Goal: Find specific page/section: Find specific page/section

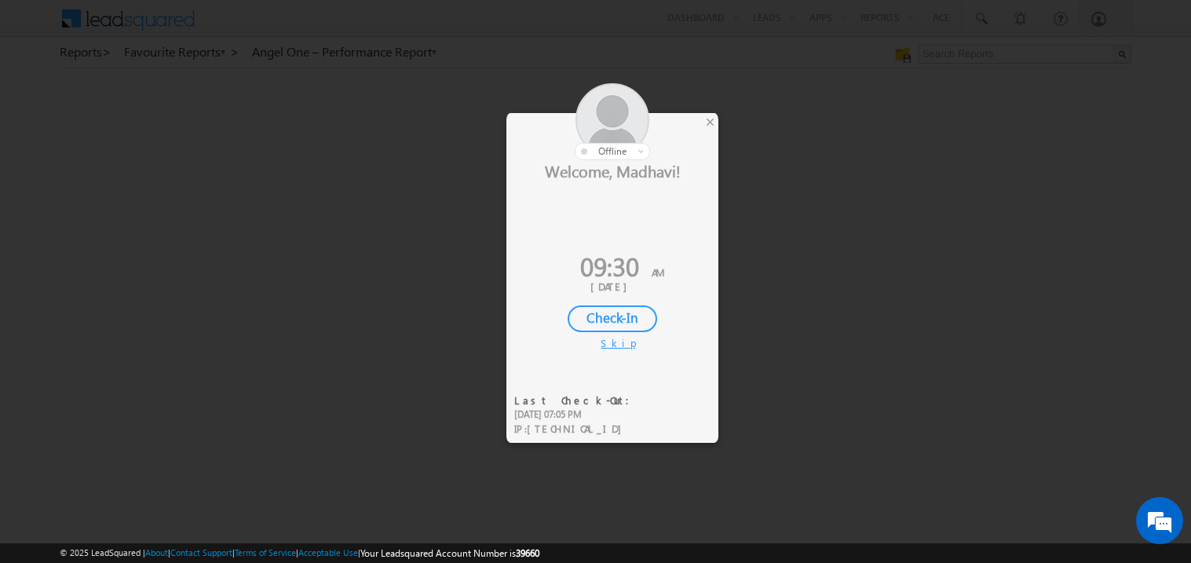
click at [624, 316] on div "Check-In" at bounding box center [613, 318] width 90 height 27
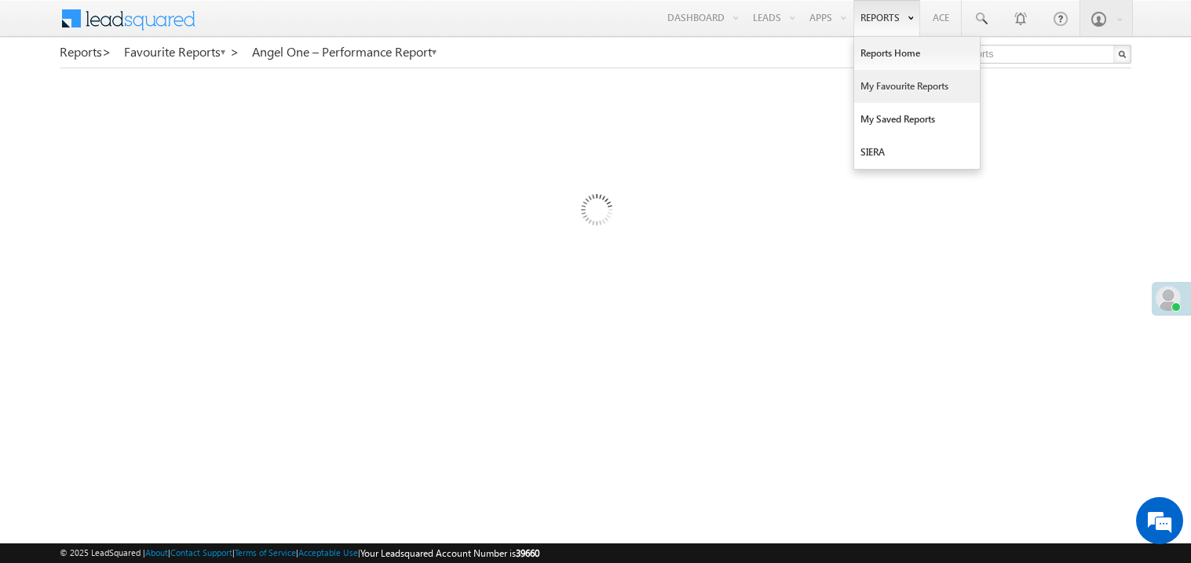
click at [869, 82] on link "My Favourite Reports" at bounding box center [917, 86] width 126 height 33
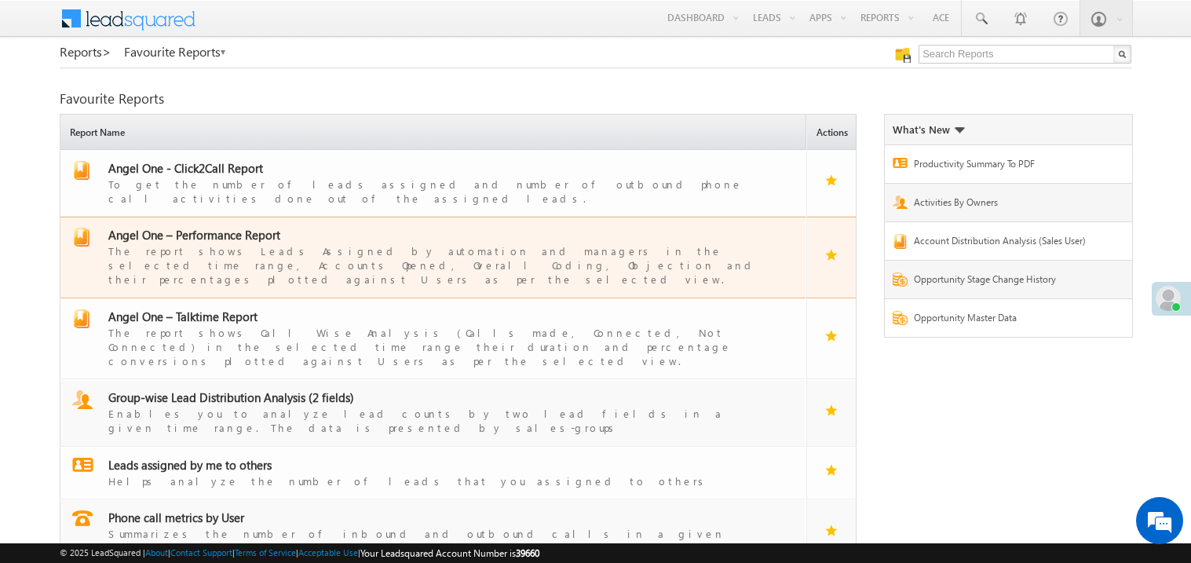
click at [206, 227] on span "Angel One – Performance Report" at bounding box center [194, 235] width 172 height 16
